Goal: Find specific page/section: Find specific page/section

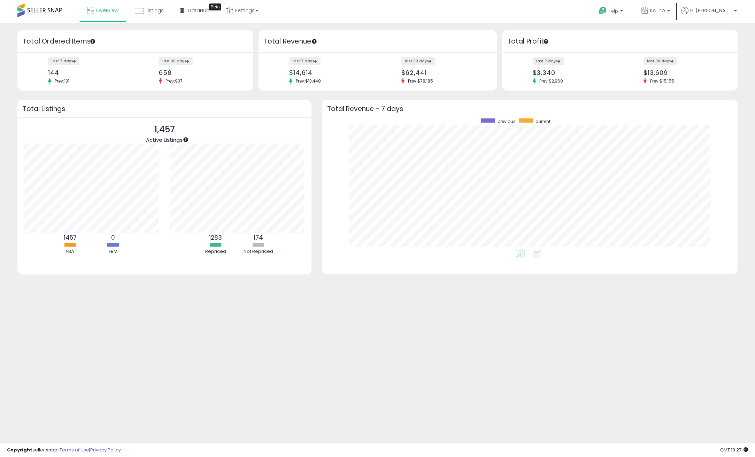
scroll to position [132, 402]
click at [509, 24] on div "Retrieving insights data.. Retrieving overview data.. Total Ordered Items last …" at bounding box center [377, 167] width 755 height 289
click at [155, 14] on link "Listings" at bounding box center [149, 10] width 39 height 21
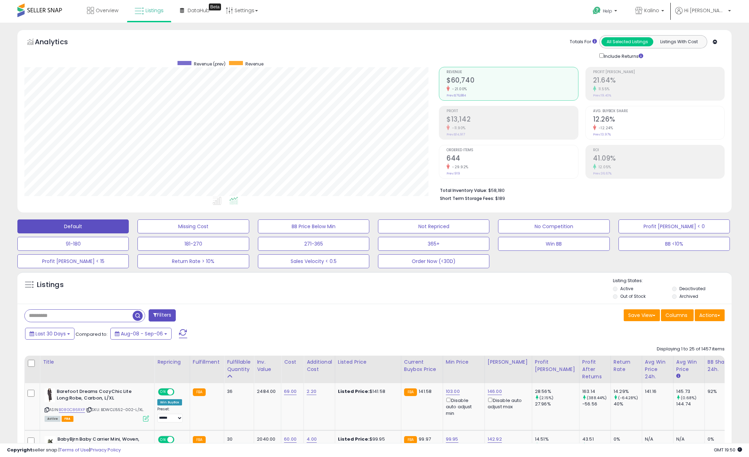
scroll to position [143, 415]
click at [114, 10] on span "Overview" at bounding box center [107, 10] width 23 height 7
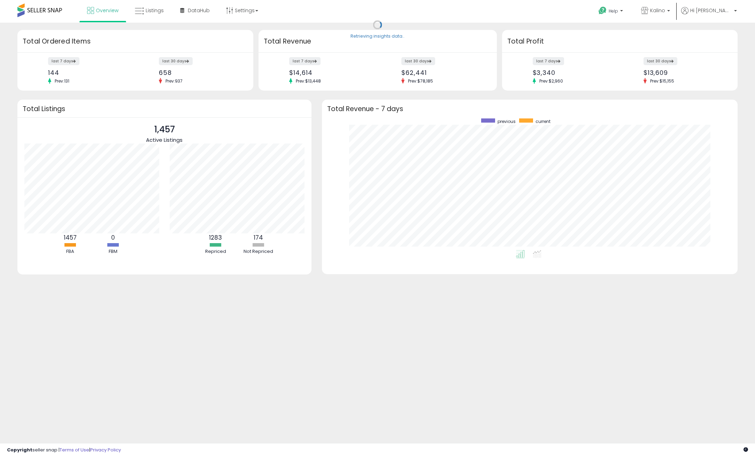
scroll to position [132, 402]
click at [141, 11] on icon at bounding box center [139, 11] width 9 height 9
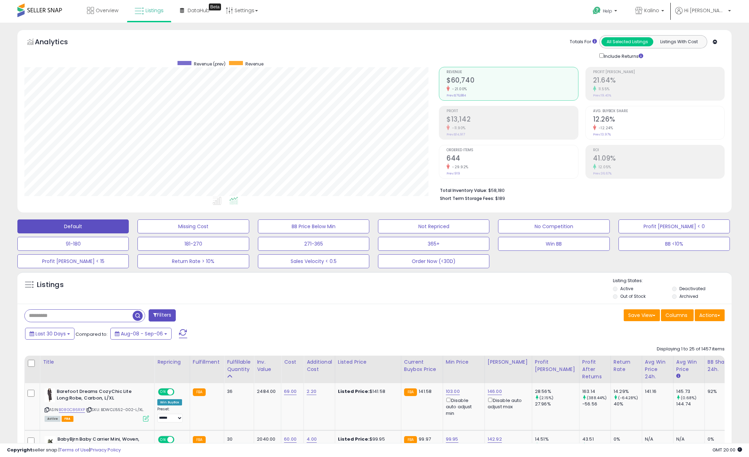
scroll to position [143, 415]
click at [100, 8] on span "Overview" at bounding box center [107, 10] width 23 height 7
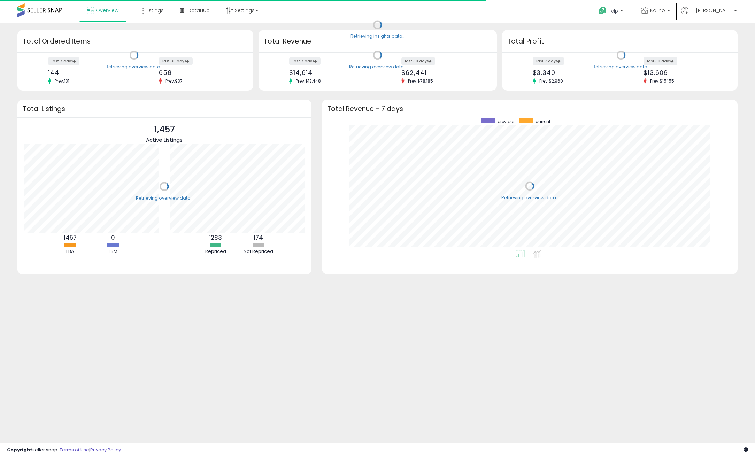
scroll to position [132, 402]
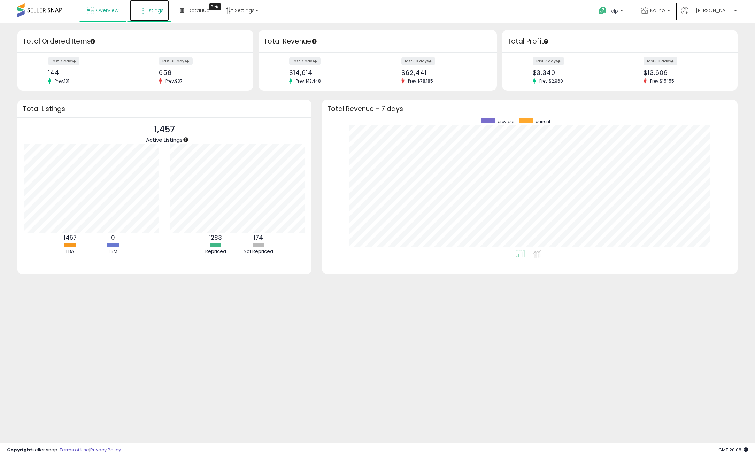
click at [151, 13] on span "Listings" at bounding box center [155, 10] width 18 height 7
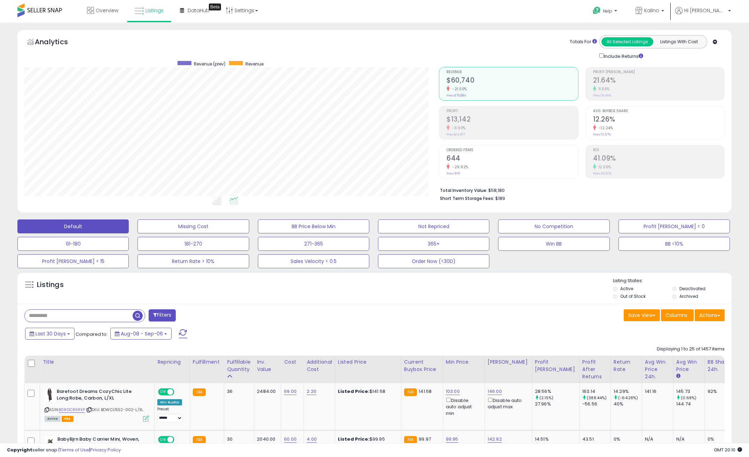
scroll to position [143, 415]
click at [71, 319] on input "text" at bounding box center [79, 316] width 108 height 12
type input "********"
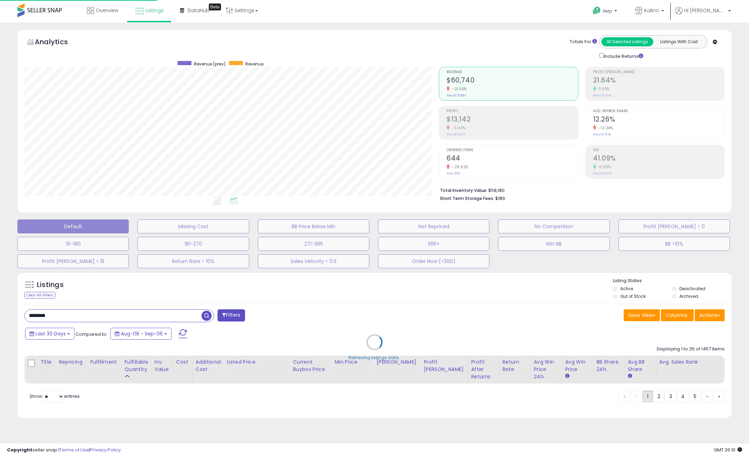
scroll to position [143, 418]
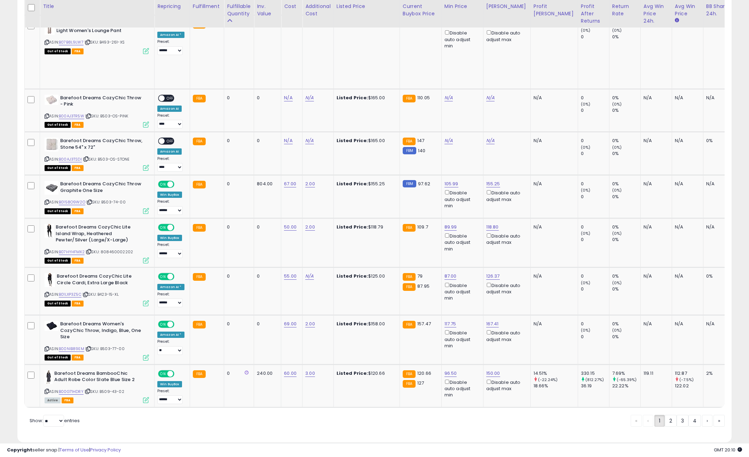
scroll to position [1243, 0]
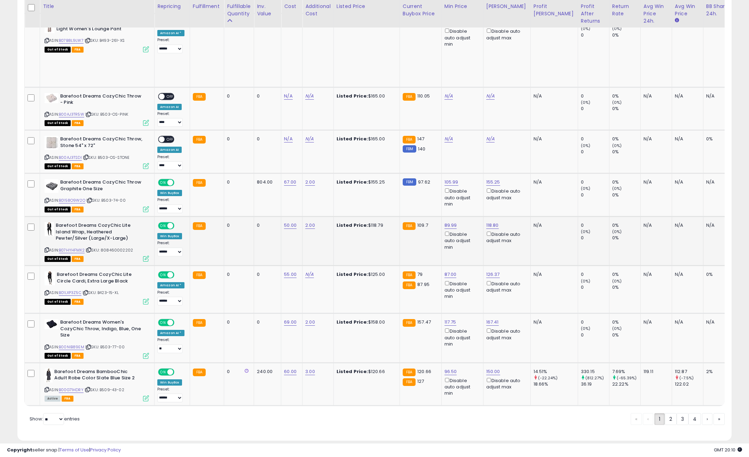
click at [230, 229] on td "0" at bounding box center [239, 240] width 30 height 49
